Goal: Task Accomplishment & Management: Use online tool/utility

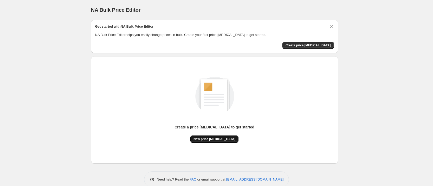
click at [228, 139] on span "New price [MEDICAL_DATA]" at bounding box center [214, 139] width 42 height 4
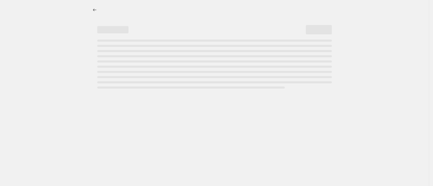
select select "percentage"
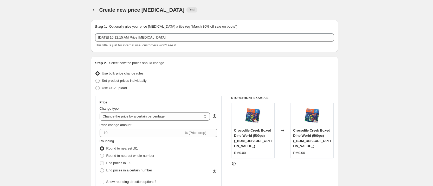
scroll to position [39, 0]
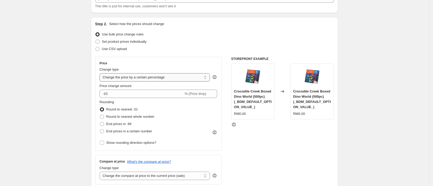
click at [161, 76] on select "Change the price to a certain amount Change the price by a certain amount Chang…" at bounding box center [155, 77] width 110 height 8
click at [101, 73] on select "Change the price to a certain amount Change the price by a certain amount Chang…" at bounding box center [155, 77] width 110 height 8
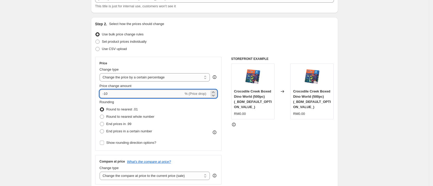
click at [146, 95] on input "-10" at bounding box center [142, 93] width 84 height 8
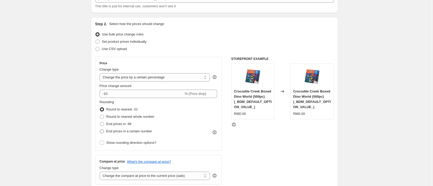
click at [107, 132] on label "End prices in a certain number" at bounding box center [126, 130] width 53 height 7
click at [100, 129] on input "End prices in a certain number" at bounding box center [100, 129] width 0 height 0
radio input "true"
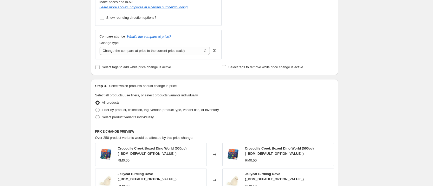
scroll to position [195, 0]
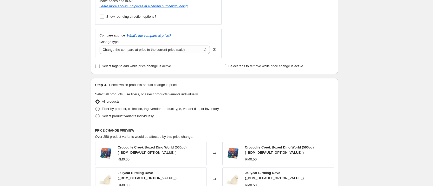
click at [159, 107] on span "Filter by product, collection, tag, vendor, product type, variant title, or inv…" at bounding box center [160, 109] width 117 height 4
click at [96, 107] on input "Filter by product, collection, tag, vendor, product type, variant title, or inv…" at bounding box center [95, 107] width 0 height 0
radio input "true"
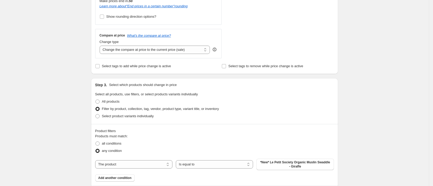
scroll to position [234, 0]
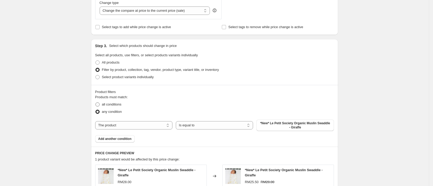
click at [115, 102] on span "all conditions" at bounding box center [111, 104] width 19 height 4
click at [96, 102] on input "all conditions" at bounding box center [95, 102] width 0 height 0
radio input "true"
click at [139, 127] on select "The product The product's collection The product's tag The product's vendor The…" at bounding box center [133, 125] width 77 height 8
select select "vendor"
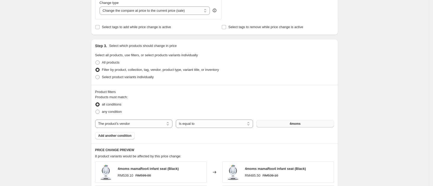
click at [309, 125] on button "4moms" at bounding box center [294, 123] width 77 height 7
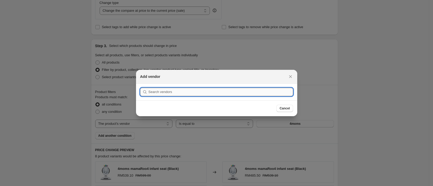
click at [200, 94] on input ":r2f:" at bounding box center [220, 92] width 145 height 8
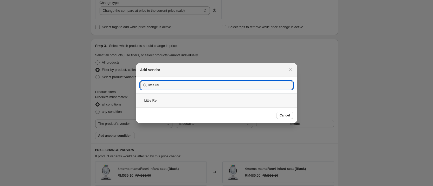
type input "little rei"
click at [190, 97] on div "Little Rei" at bounding box center [216, 100] width 161 height 14
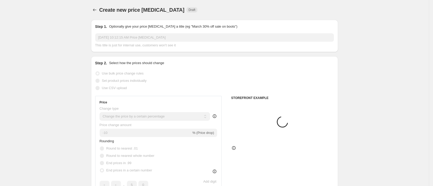
scroll to position [234, 0]
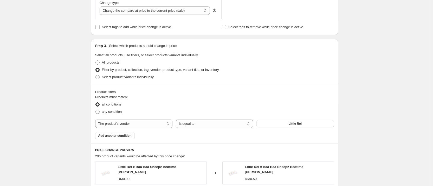
click at [357, 93] on div "Create new price change job. This page is ready Create new price change job Dra…" at bounding box center [214, 72] width 429 height 612
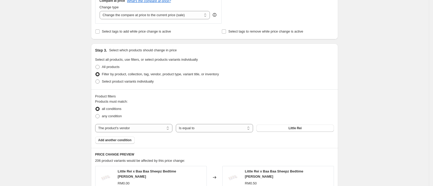
scroll to position [425, 0]
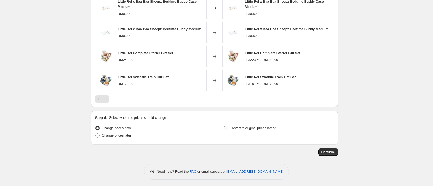
click at [250, 126] on span "Revert to original prices later?" at bounding box center [253, 128] width 45 height 4
click at [228, 126] on input "Revert to original prices later?" at bounding box center [226, 128] width 4 height 4
checkbox input "true"
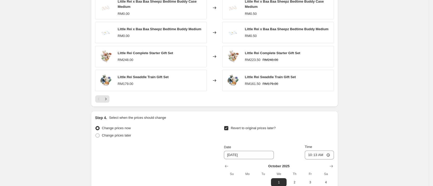
scroll to position [464, 0]
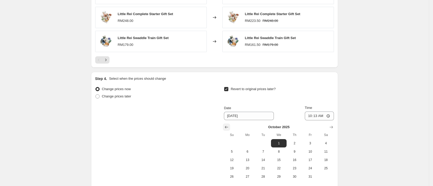
click at [225, 124] on button "Show previous month, September 2025" at bounding box center [226, 126] width 7 height 7
click at [237, 114] on input "[DATE]" at bounding box center [249, 116] width 50 height 8
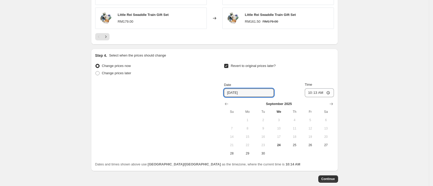
scroll to position [474, 0]
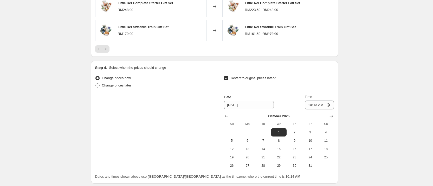
click at [180, 114] on div "Change prices now Change prices later Revert to original prices later? Date 10/…" at bounding box center [214, 121] width 239 height 95
click at [229, 114] on icon "Show previous month, September 2025" at bounding box center [226, 115] width 5 height 5
click at [265, 164] on span "30" at bounding box center [262, 165] width 11 height 4
type input "[DATE]"
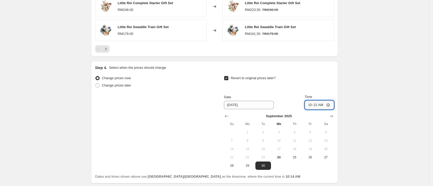
click at [322, 104] on input "10:13" at bounding box center [319, 104] width 29 height 9
click at [329, 102] on input "10:13" at bounding box center [319, 104] width 29 height 9
type input "23:59"
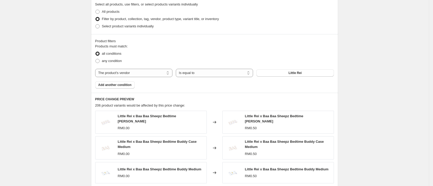
scroll to position [201, 0]
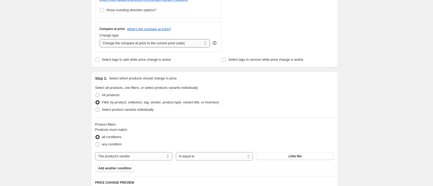
click at [195, 45] on select "Change the compare at price to the current price (sale) Change the compare at p…" at bounding box center [155, 43] width 110 height 8
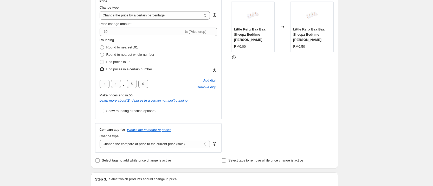
scroll to position [84, 0]
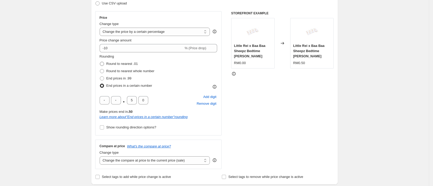
click at [132, 62] on span "Round to nearest .01" at bounding box center [121, 64] width 31 height 4
click at [100, 62] on input "Round to nearest .01" at bounding box center [100, 62] width 0 height 0
radio input "true"
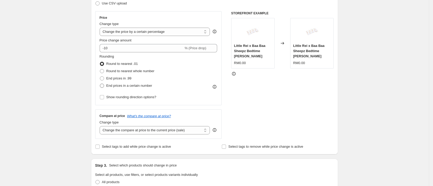
click at [123, 88] on label "End prices in a certain number" at bounding box center [126, 85] width 53 height 7
click at [100, 84] on input "End prices in a certain number" at bounding box center [100, 83] width 0 height 0
radio input "true"
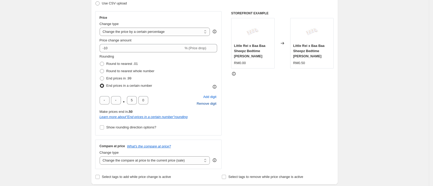
click at [201, 106] on span "Remove digit" at bounding box center [207, 103] width 20 height 5
click at [201, 106] on div "Add digit Remove digit" at bounding box center [206, 100] width 21 height 14
click at [240, 123] on div "STOREFRONT EXAMPLE Little Rei x Baa Baa Sheepz Bedtime Buddy Jumbo RM0.00 Chang…" at bounding box center [282, 90] width 103 height 158
click at [122, 65] on span "Round to nearest .01" at bounding box center [121, 64] width 31 height 4
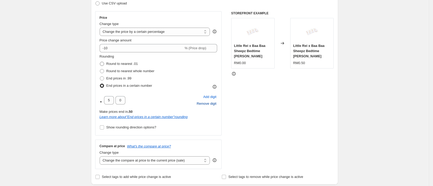
click at [100, 62] on input "Round to nearest .01" at bounding box center [100, 62] width 0 height 0
radio input "true"
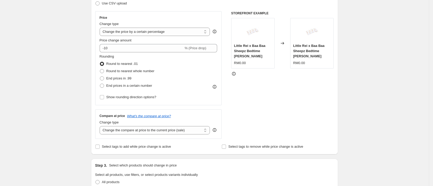
click at [225, 112] on div "Price Change type Change the price to a certain amount Change the price by a ce…" at bounding box center [214, 74] width 239 height 127
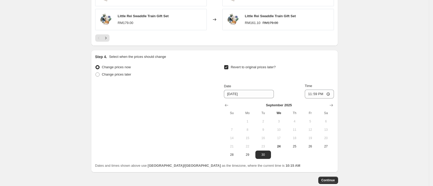
scroll to position [483, 0]
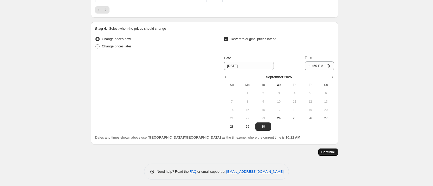
click at [327, 150] on span "Continue" at bounding box center [328, 152] width 14 height 4
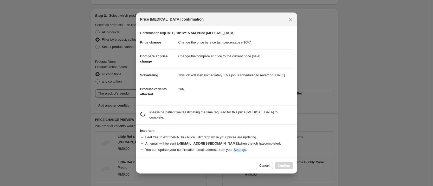
scroll to position [0, 0]
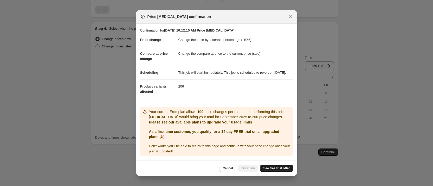
click at [276, 168] on span "See free trial offer" at bounding box center [276, 168] width 27 height 4
click at [387, 70] on div at bounding box center [216, 93] width 433 height 186
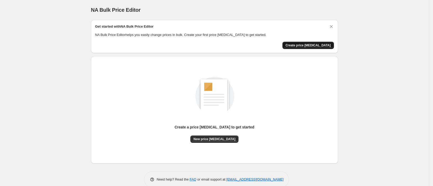
click at [320, 45] on span "Create price [MEDICAL_DATA]" at bounding box center [307, 45] width 45 height 4
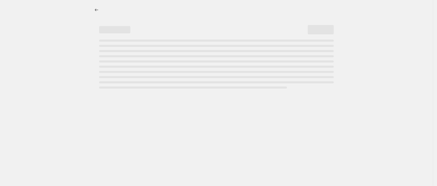
select select "percentage"
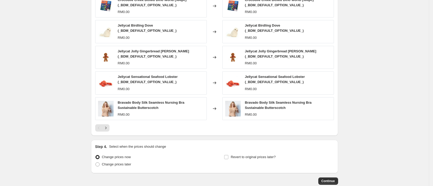
scroll to position [195, 0]
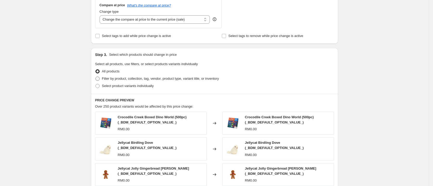
click at [115, 80] on span "Filter by product, collection, tag, vendor, product type, variant title, or inv…" at bounding box center [160, 78] width 117 height 4
click at [96, 77] on input "Filter by product, collection, tag, vendor, product type, variant title, or inv…" at bounding box center [95, 76] width 0 height 0
radio input "true"
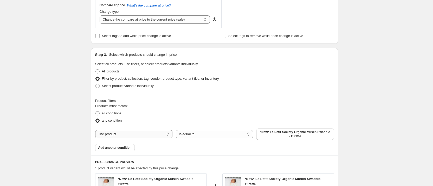
click at [128, 134] on select "The product The product's collection The product's tag The product's vendor The…" at bounding box center [133, 134] width 77 height 8
select select "vendor"
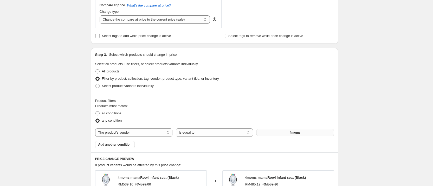
click at [295, 133] on span "4moms" at bounding box center [295, 132] width 11 height 4
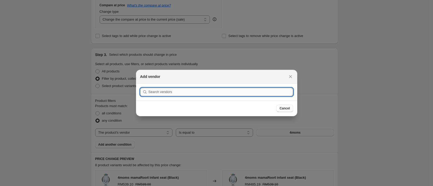
click at [207, 89] on input ":r2p:" at bounding box center [220, 92] width 145 height 8
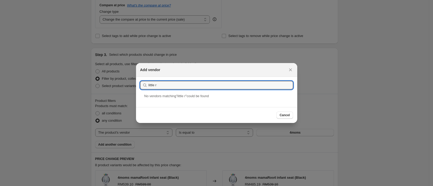
drag, startPoint x: 181, startPoint y: 87, endPoint x: 130, endPoint y: 87, distance: 51.5
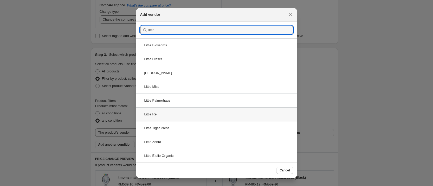
type input "little"
click at [163, 113] on div "Little Rei" at bounding box center [216, 114] width 161 height 14
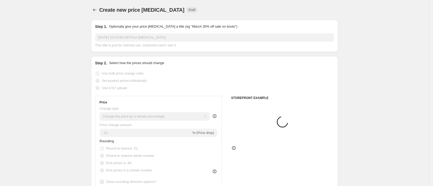
scroll to position [195, 0]
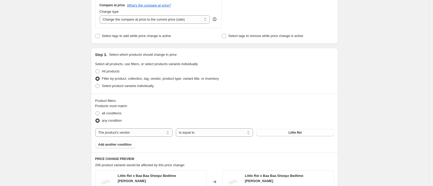
click at [376, 96] on div "Create new price change job. This page is ready Create new price change job Dra…" at bounding box center [214, 96] width 429 height 582
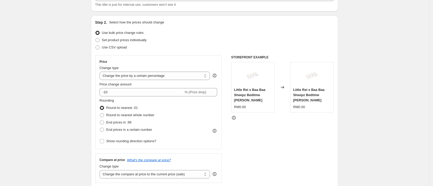
scroll to position [0, 0]
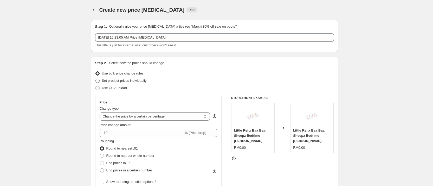
click at [139, 82] on span "Set product prices individually" at bounding box center [124, 81] width 45 height 4
click at [96, 79] on input "Set product prices individually" at bounding box center [95, 79] width 0 height 0
radio input "true"
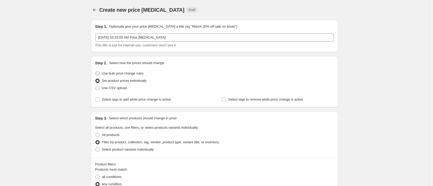
click at [137, 73] on span "Use bulk price change rules" at bounding box center [123, 73] width 42 height 4
click at [96, 71] on input "Use bulk price change rules" at bounding box center [95, 71] width 0 height 0
radio input "true"
select select "percentage"
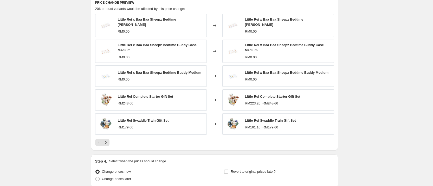
scroll to position [394, 0]
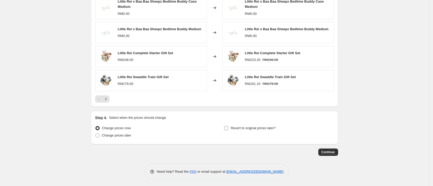
click at [249, 128] on span "Revert to original prices later?" at bounding box center [253, 127] width 45 height 5
click at [228, 128] on input "Revert to original prices later?" at bounding box center [226, 128] width 4 height 4
checkbox input "true"
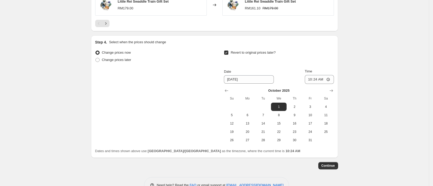
scroll to position [472, 0]
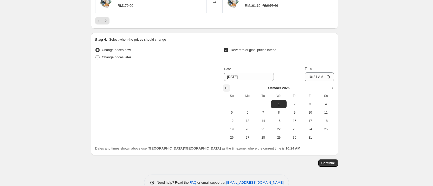
click at [226, 87] on icon "Show previous month, September 2025" at bounding box center [226, 87] width 5 height 5
click at [265, 136] on span "30" at bounding box center [262, 137] width 11 height 4
type input "[DATE]"
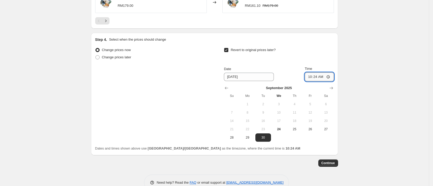
click at [321, 75] on input "10:24" at bounding box center [319, 76] width 29 height 9
click at [328, 76] on input "10:24" at bounding box center [319, 76] width 29 height 9
type input "23:59"
click at [334, 161] on span "Continue" at bounding box center [328, 163] width 14 height 4
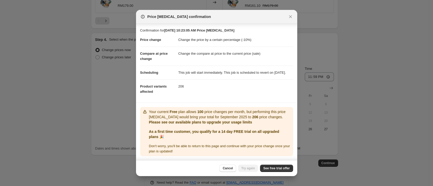
scroll to position [1, 0]
click at [275, 170] on span "See free trial offer" at bounding box center [276, 168] width 27 height 4
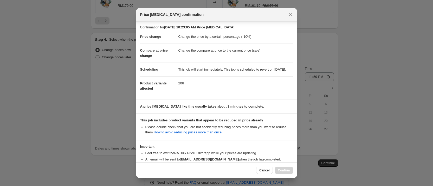
click at [387, 103] on div at bounding box center [216, 93] width 433 height 186
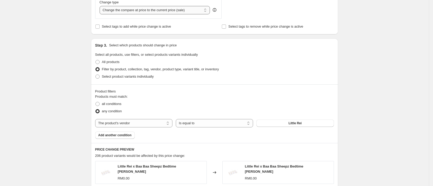
scroll to position [121, 0]
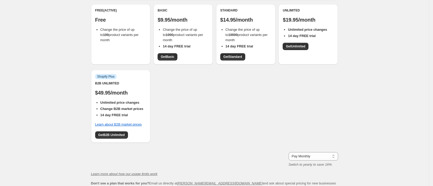
scroll to position [39, 0]
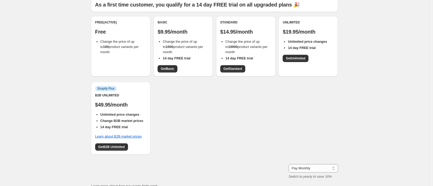
click at [193, 129] on div "Free (Active) Free Change the price of up to 100 product variants per month Bas…" at bounding box center [214, 88] width 247 height 144
click at [121, 43] on span "Change the price of up to 100 product variants per month" at bounding box center [119, 47] width 38 height 14
click at [171, 70] on span "Get Basic" at bounding box center [168, 69] width 14 height 4
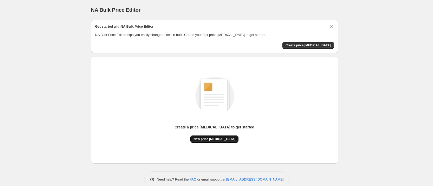
click at [220, 138] on span "New price [MEDICAL_DATA]" at bounding box center [214, 139] width 42 height 4
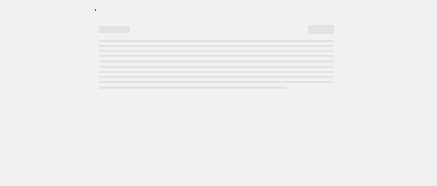
select select "percentage"
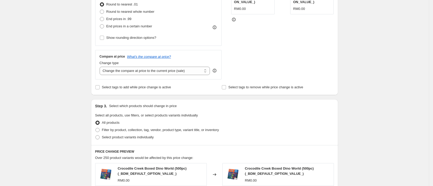
scroll to position [156, 0]
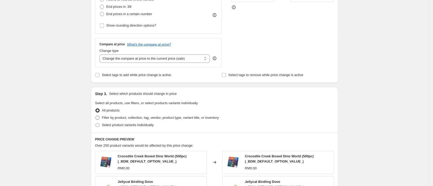
click at [122, 118] on span "Filter by product, collection, tag, vendor, product type, variant title, or inv…" at bounding box center [160, 117] width 117 height 4
click at [96, 116] on input "Filter by product, collection, tag, vendor, product type, variant title, or inv…" at bounding box center [95, 115] width 0 height 0
radio input "true"
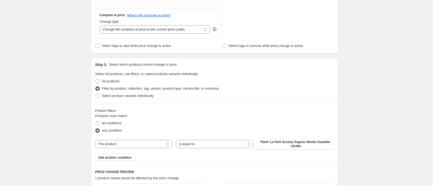
scroll to position [195, 0]
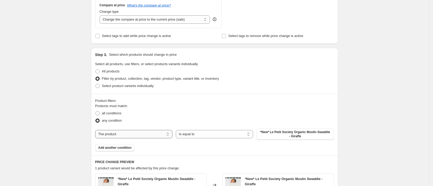
click at [136, 133] on select "The product The product's collection The product's tag The product's vendor The…" at bounding box center [133, 134] width 77 height 8
select select "vendor"
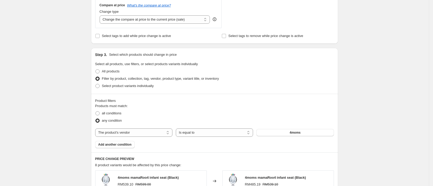
click at [299, 131] on span "4moms" at bounding box center [295, 132] width 11 height 4
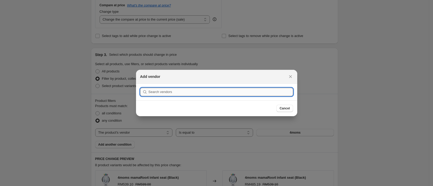
click at [207, 91] on input ":r2b:" at bounding box center [220, 92] width 145 height 8
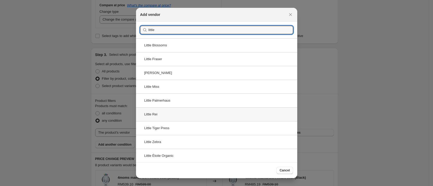
type input "little"
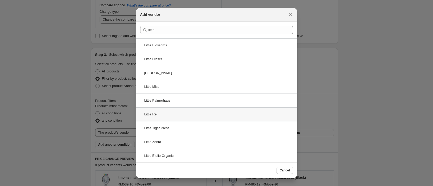
click at [166, 110] on div "Little Rei" at bounding box center [216, 114] width 161 height 14
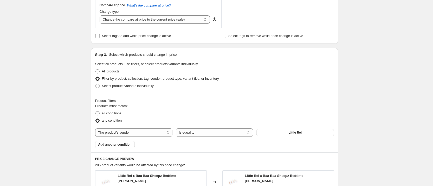
click at [374, 97] on div "Create new price [MEDICAL_DATA]. This page is ready Create new price [MEDICAL_D…" at bounding box center [214, 96] width 429 height 582
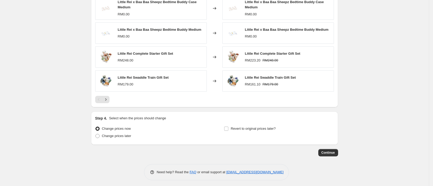
scroll to position [394, 0]
click at [246, 128] on span "Revert to original prices later?" at bounding box center [253, 128] width 45 height 4
click at [228, 128] on input "Revert to original prices later?" at bounding box center [226, 128] width 4 height 4
checkbox input "true"
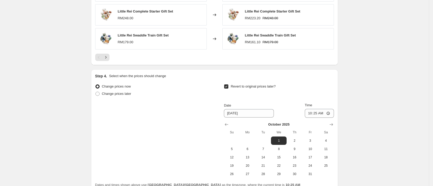
scroll to position [472, 0]
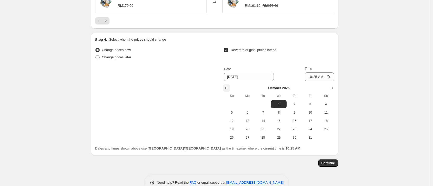
click at [229, 86] on icon "Show previous month, September 2025" at bounding box center [226, 87] width 5 height 5
click at [266, 137] on span "30" at bounding box center [262, 137] width 11 height 4
type input "[DATE]"
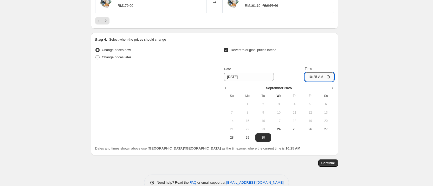
click at [319, 72] on input "10:25" at bounding box center [319, 76] width 29 height 9
click at [326, 76] on input "10:25" at bounding box center [319, 76] width 29 height 9
click at [330, 73] on input "10:25" at bounding box center [319, 76] width 29 height 9
click at [322, 76] on input "10:25" at bounding box center [319, 76] width 29 height 9
click at [322, 75] on input "10:25" at bounding box center [319, 76] width 29 height 9
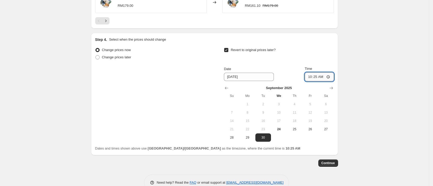
click at [328, 75] on input "10:25" at bounding box center [319, 76] width 29 height 9
type input "23:59"
click at [333, 161] on span "Continue" at bounding box center [328, 163] width 14 height 4
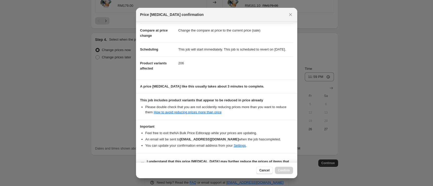
scroll to position [38, 0]
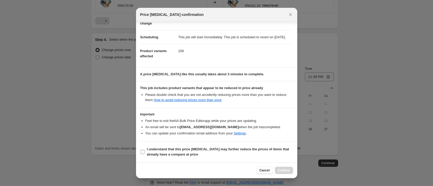
click at [198, 150] on b "I understand that this price [MEDICAL_DATA] may further reduce the prices of it…" at bounding box center [218, 151] width 142 height 9
click at [145, 150] on input "I understand that this price [MEDICAL_DATA] may further reduce the prices of it…" at bounding box center [142, 151] width 4 height 4
checkbox input "true"
click at [282, 170] on span "Confirm" at bounding box center [284, 170] width 12 height 4
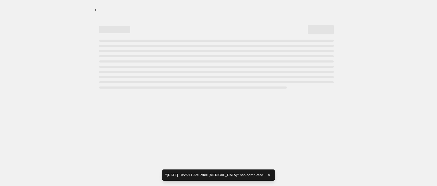
select select "percentage"
select select "vendor"
